Goal: Find contact information: Find contact information

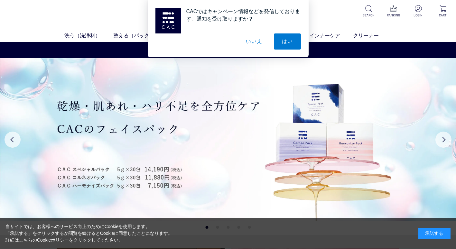
click at [255, 47] on button "いいえ" at bounding box center [254, 41] width 32 height 16
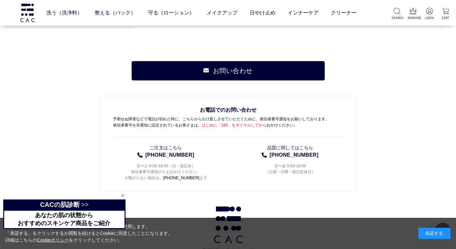
scroll to position [3294, 0]
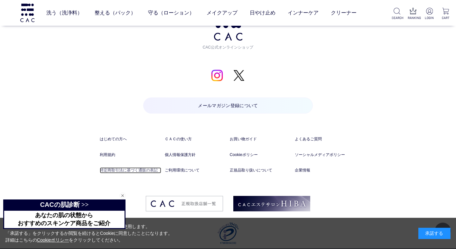
click at [150, 167] on link "特定商取引法に基づく通販の表記" at bounding box center [131, 170] width 62 height 6
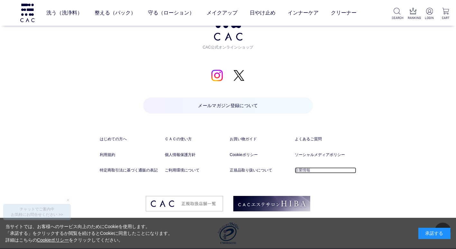
click at [307, 167] on link "企業情報" at bounding box center [326, 170] width 62 height 6
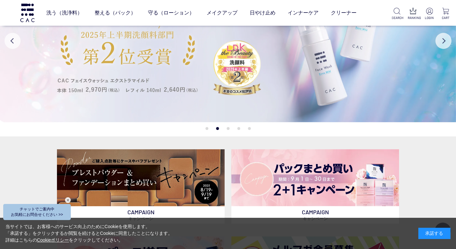
scroll to position [0, 0]
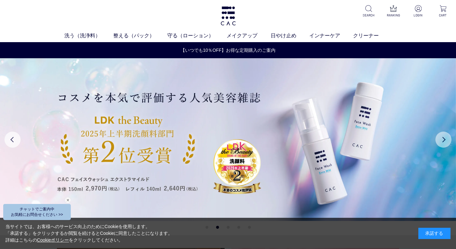
click at [436, 139] on button "Next" at bounding box center [444, 140] width 16 height 16
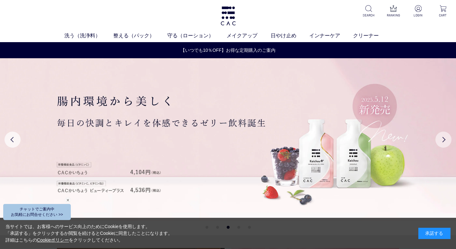
click at [436, 139] on button "Next" at bounding box center [444, 140] width 16 height 16
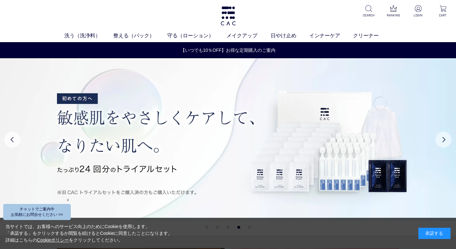
click at [436, 139] on button "Next" at bounding box center [444, 140] width 16 height 16
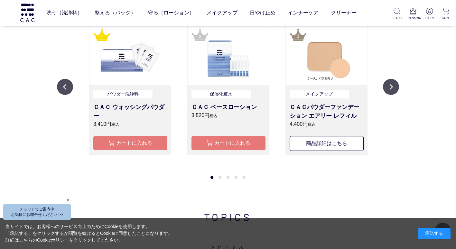
scroll to position [735, 0]
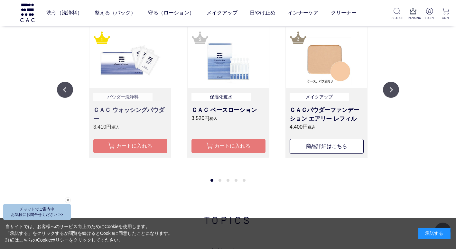
click at [146, 108] on h3 "ＣＡＣ ウォッシングパウダー" at bounding box center [130, 114] width 74 height 17
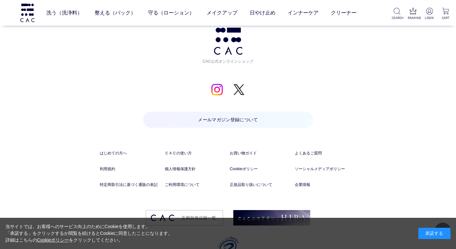
scroll to position [4975, 0]
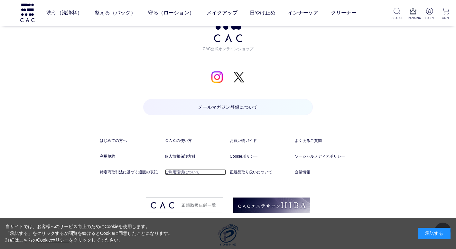
click at [181, 169] on link "ご利用環境について" at bounding box center [196, 172] width 62 height 6
click at [120, 160] on li "利用規約" at bounding box center [131, 162] width 62 height 16
click at [120, 169] on link "特定商取引法に基づく通販の表記" at bounding box center [131, 172] width 62 height 6
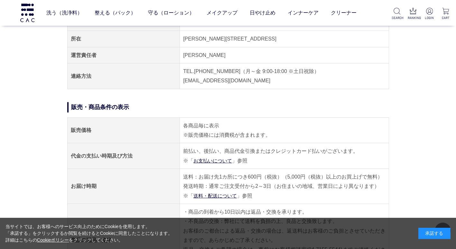
scroll to position [84, 0]
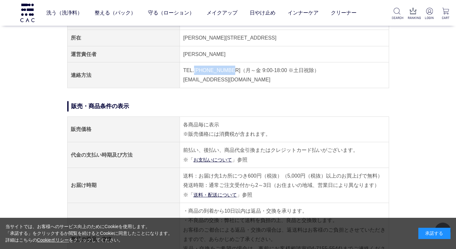
drag, startPoint x: 194, startPoint y: 69, endPoint x: 227, endPoint y: 71, distance: 33.9
click at [227, 71] on td "TEL.[PHONE_NUMBER]（月～金 9:00-18:00 ※土日祝除） [EMAIL_ADDRESS][DOMAIN_NAME]" at bounding box center [284, 75] width 209 height 26
copy td "[PHONE_NUMBER]"
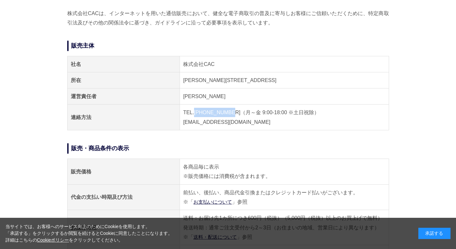
scroll to position [0, 0]
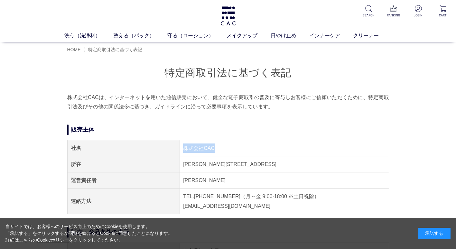
drag, startPoint x: 222, startPoint y: 142, endPoint x: 175, endPoint y: 145, distance: 47.1
click at [175, 145] on tr "社名 株式会社CAC" at bounding box center [228, 148] width 322 height 16
copy tr "社名 株式会社CAC"
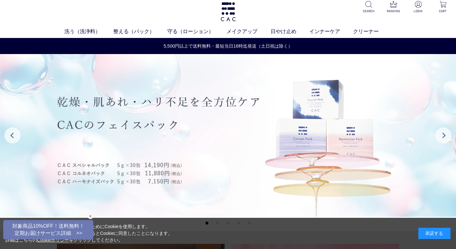
scroll to position [4, 0]
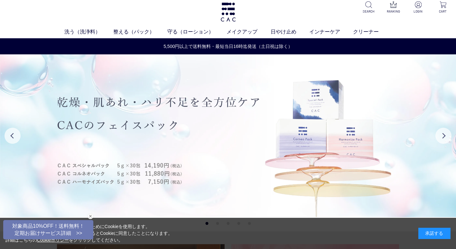
click at [169, 135] on img at bounding box center [228, 135] width 456 height 163
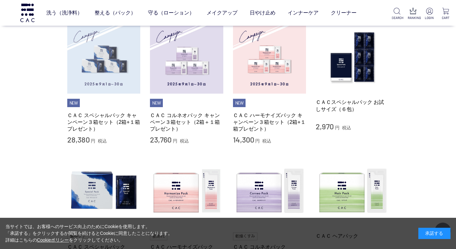
scroll to position [148, 0]
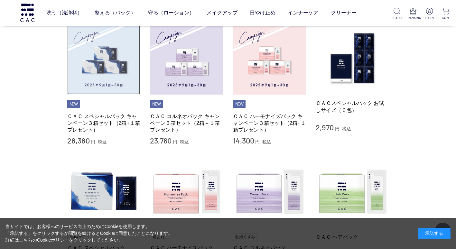
click at [111, 89] on img at bounding box center [103, 58] width 73 height 73
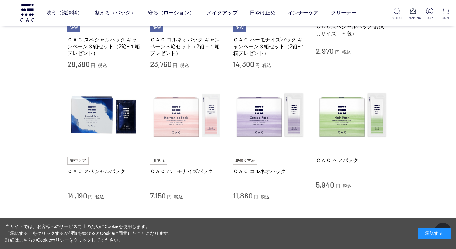
scroll to position [224, 0]
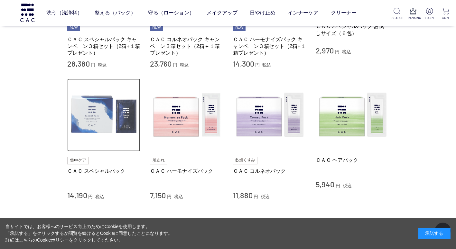
click at [97, 139] on img at bounding box center [103, 115] width 73 height 73
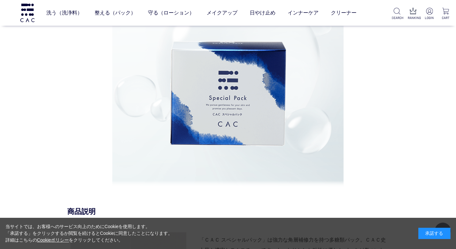
scroll to position [453, 0]
